Goal: Find specific page/section: Find specific page/section

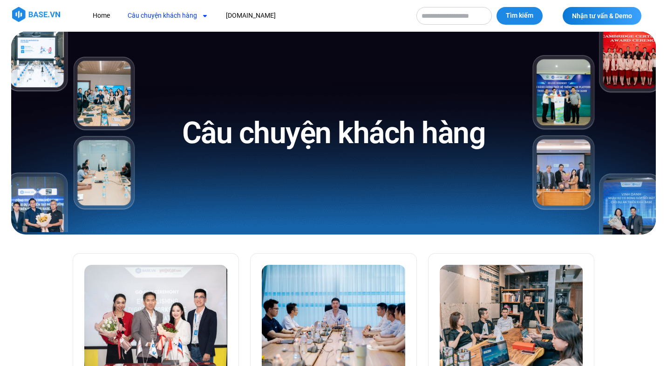
click at [158, 17] on link "Câu chuyện khách hàng" at bounding box center [168, 15] width 95 height 17
click at [158, 15] on link "Câu chuyện khách hàng" at bounding box center [168, 15] width 95 height 17
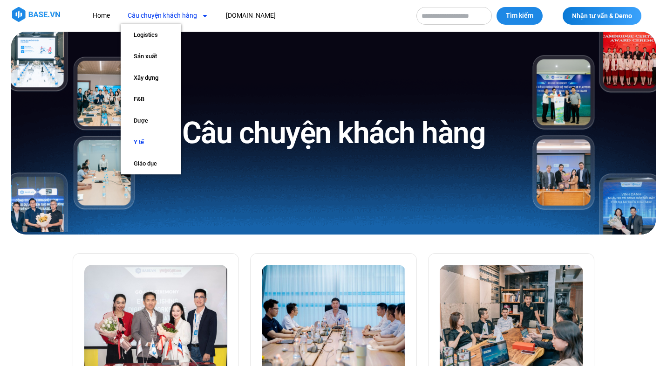
click at [138, 143] on link "Y tế" at bounding box center [151, 141] width 61 height 21
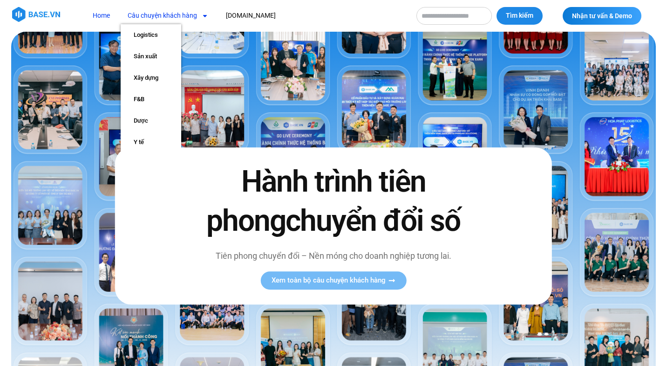
click at [188, 22] on link "Câu chuyện khách hàng" at bounding box center [168, 15] width 95 height 17
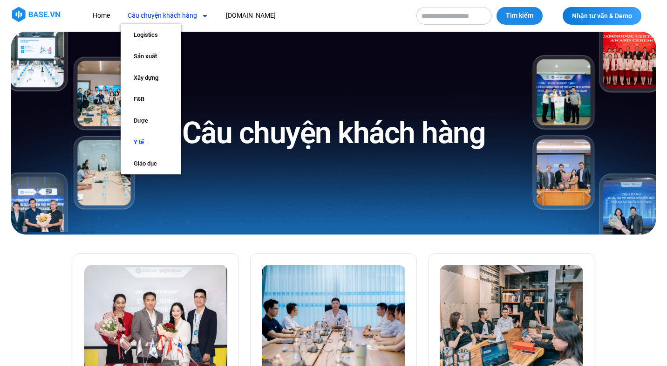
click at [142, 136] on link "Y tế" at bounding box center [151, 141] width 61 height 21
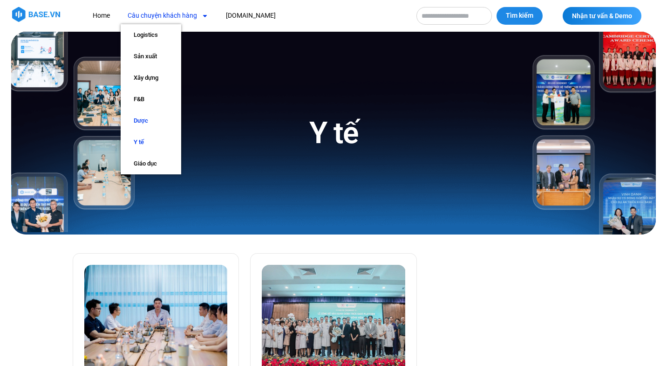
click at [143, 119] on link "Dược" at bounding box center [151, 120] width 61 height 21
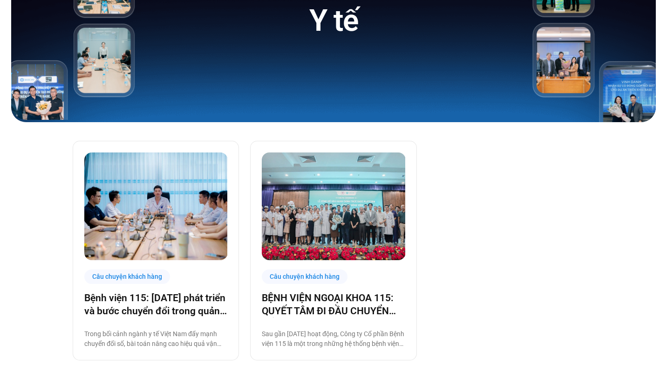
scroll to position [128, 0]
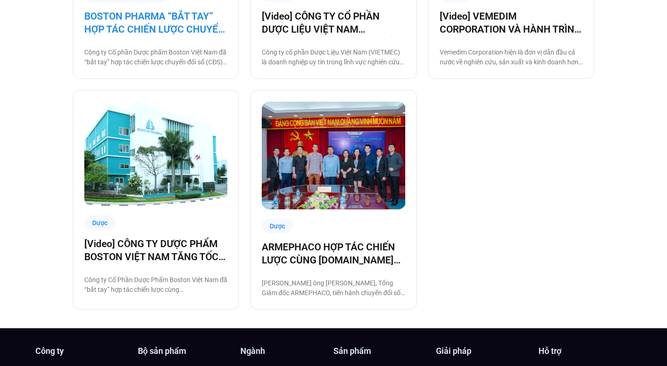
scroll to position [852, 0]
